Goal: Transaction & Acquisition: Purchase product/service

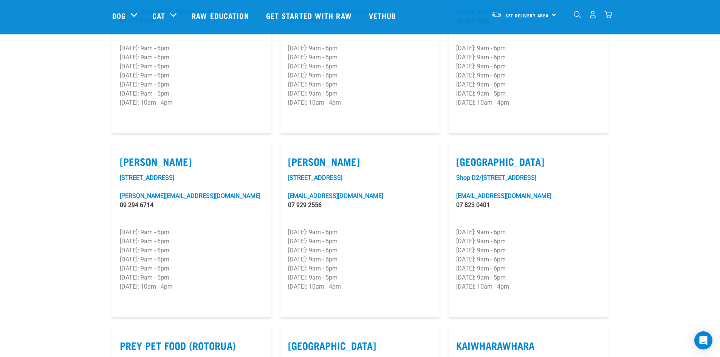
scroll to position [680, 0]
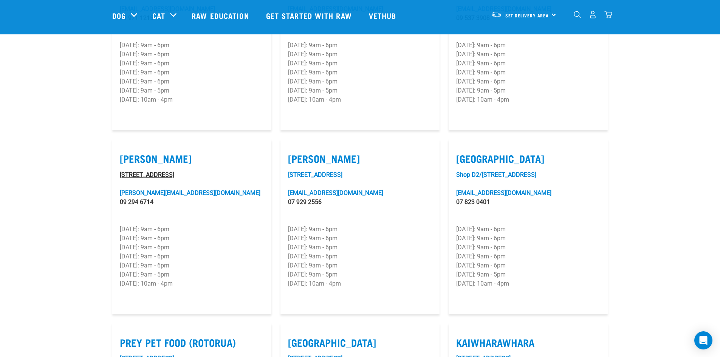
click at [140, 171] on link "1/236 Great South Road" at bounding box center [147, 174] width 54 height 7
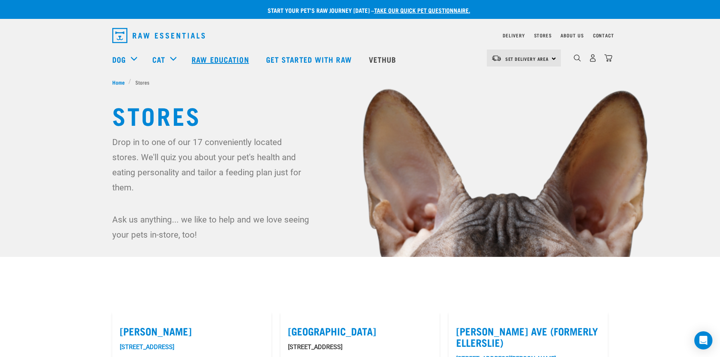
click at [224, 60] on link "Raw Education" at bounding box center [221, 59] width 74 height 30
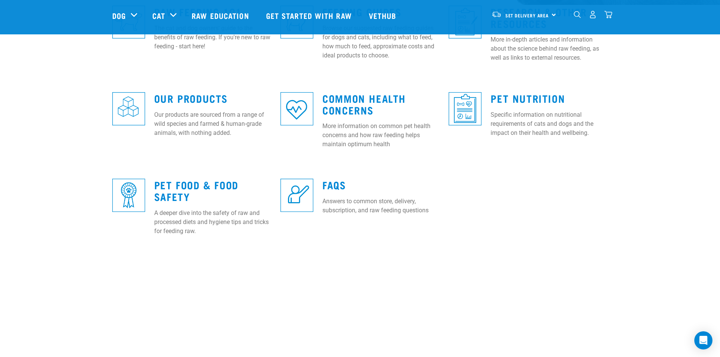
scroll to position [189, 0]
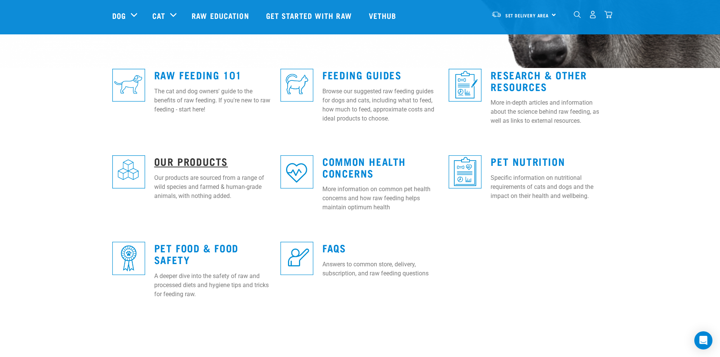
click at [189, 164] on link "Our Products" at bounding box center [191, 161] width 74 height 6
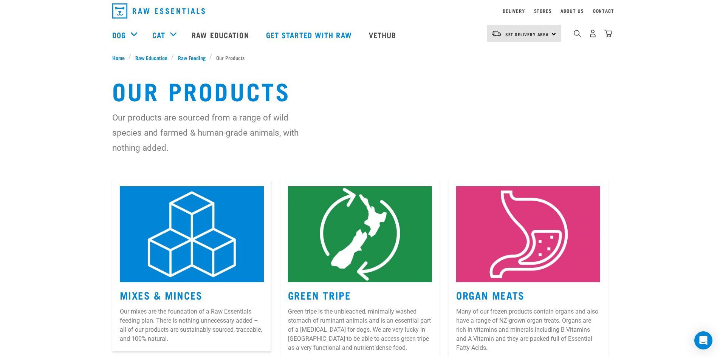
scroll to position [38, 0]
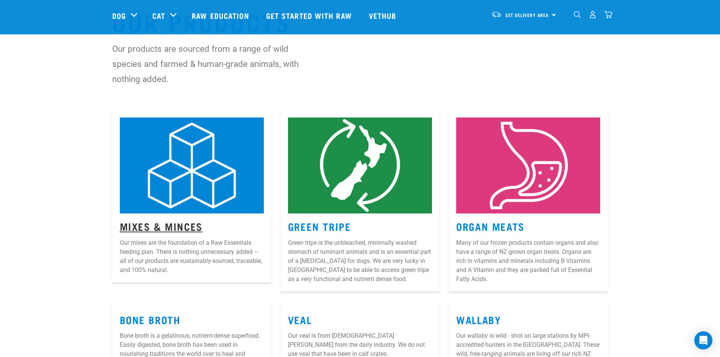
click at [182, 223] on link "Mixes & Minces" at bounding box center [161, 226] width 83 height 6
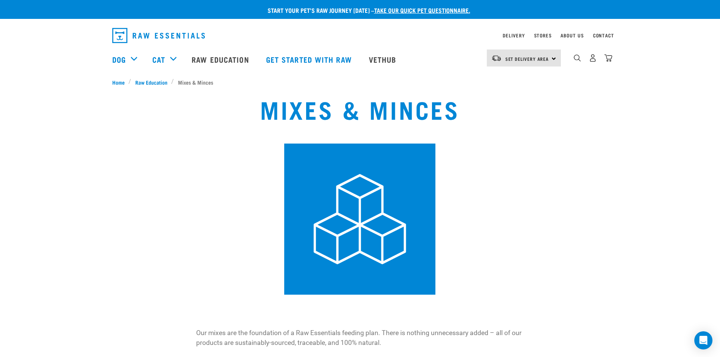
click at [29, 53] on nav "Set Delivery Area [GEOGRAPHIC_DATA] [GEOGRAPHIC_DATA] Dog Shop All Dog Cat" at bounding box center [360, 59] width 720 height 30
click at [24, 123] on div "Mixes & Minces" at bounding box center [360, 195] width 711 height 209
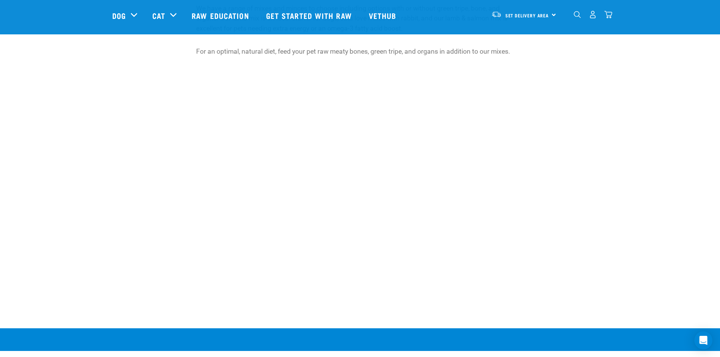
scroll to position [340, 0]
